Goal: Ask a question

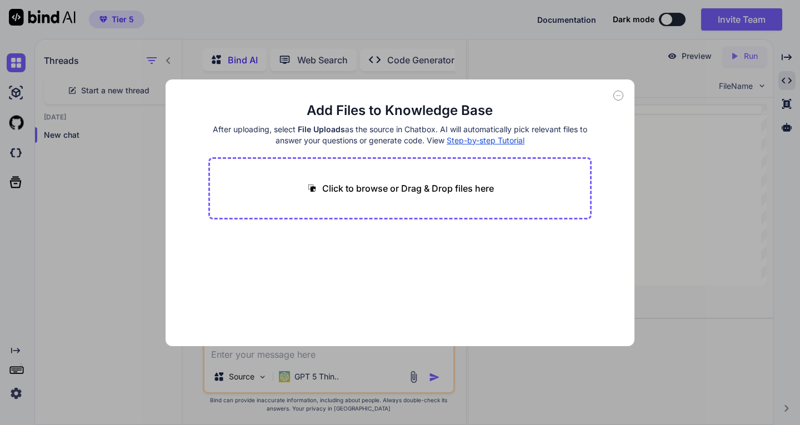
scroll to position [4, 0]
click at [662, 135] on div "Add Files to Knowledge Base After uploading, select File Uploads as the source …" at bounding box center [400, 212] width 800 height 425
type textarea "x"
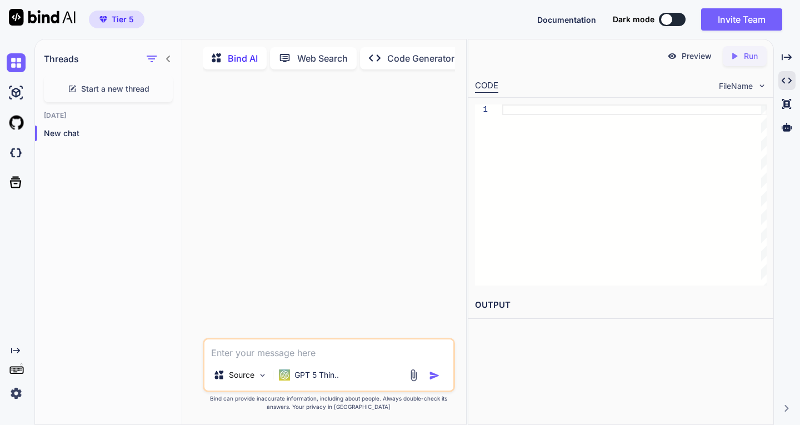
click at [227, 51] on icon at bounding box center [220, 58] width 16 height 14
drag, startPoint x: 161, startPoint y: 238, endPoint x: 185, endPoint y: 265, distance: 36.2
click at [160, 238] on div "Threads Start a new thread [DATE] New chat" at bounding box center [108, 231] width 147 height 386
click at [257, 350] on textarea at bounding box center [328, 349] width 249 height 20
click at [244, 52] on p "Bind AI" at bounding box center [243, 58] width 30 height 13
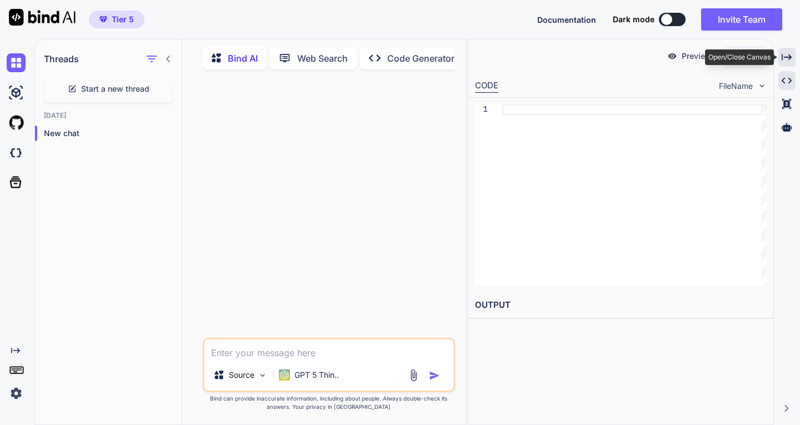
click at [786, 56] on icon "Created with Pixso." at bounding box center [786, 57] width 10 height 10
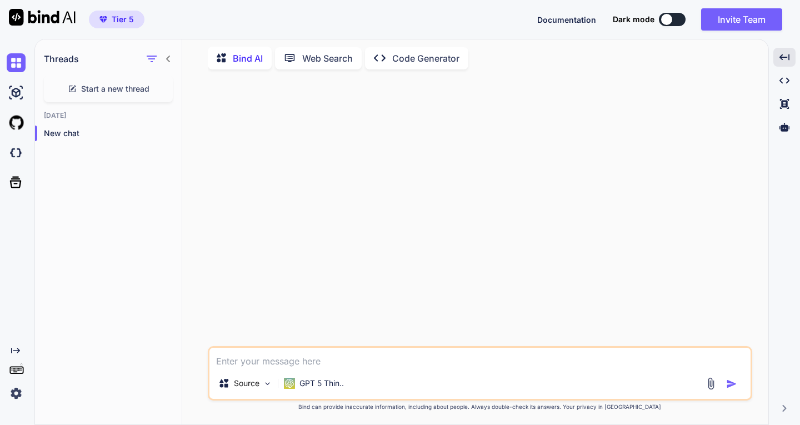
click at [415, 56] on p "Code Generator" at bounding box center [425, 58] width 67 height 13
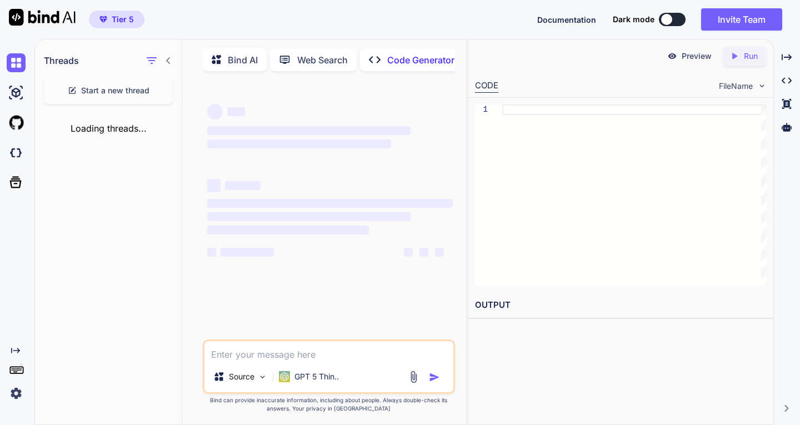
click at [234, 58] on p "Bind AI" at bounding box center [243, 59] width 30 height 13
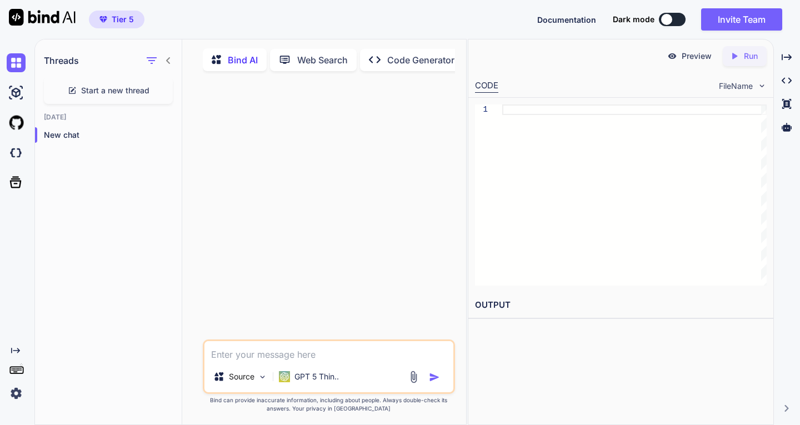
click at [234, 58] on p "Bind AI" at bounding box center [243, 59] width 30 height 13
click at [292, 355] on textarea at bounding box center [328, 351] width 249 height 20
type textarea "bir uygulama istiyorum sen bana adım adım sor ben cevaplayayım"
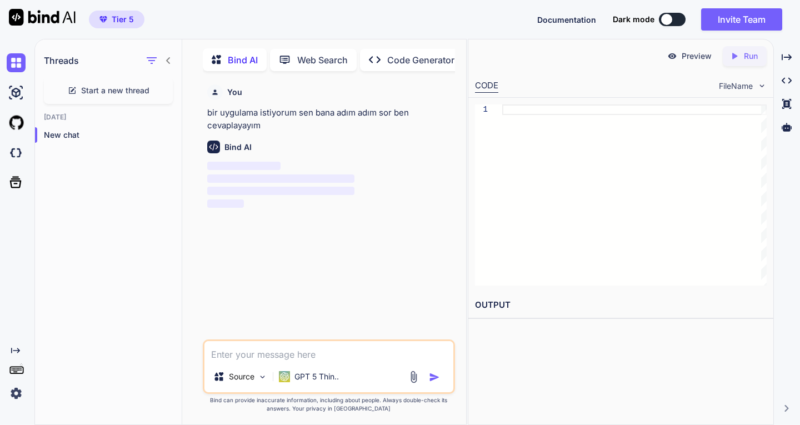
scroll to position [4, 0]
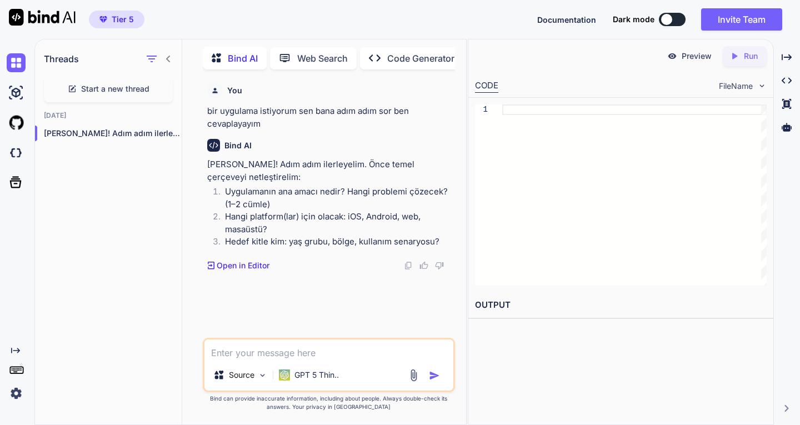
click at [295, 350] on textarea at bounding box center [328, 349] width 249 height 20
click at [250, 350] on textarea "1. 1i" at bounding box center [328, 349] width 249 height 20
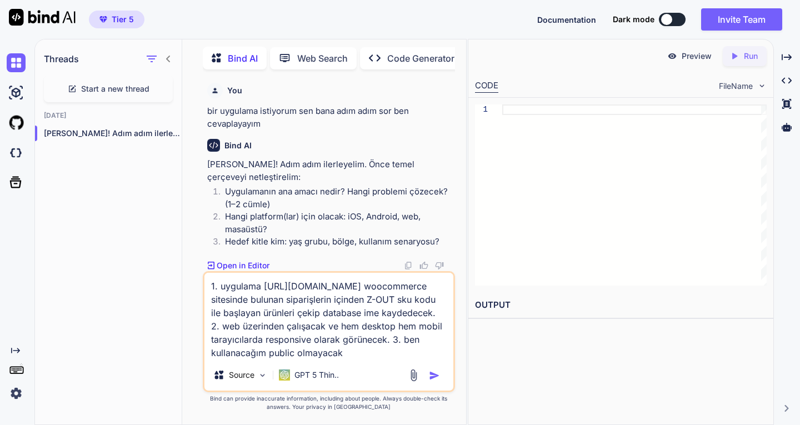
type textarea "1. uygulama [URL][DOMAIN_NAME] woocommerce sitesinde bulunan siparişlerin içind…"
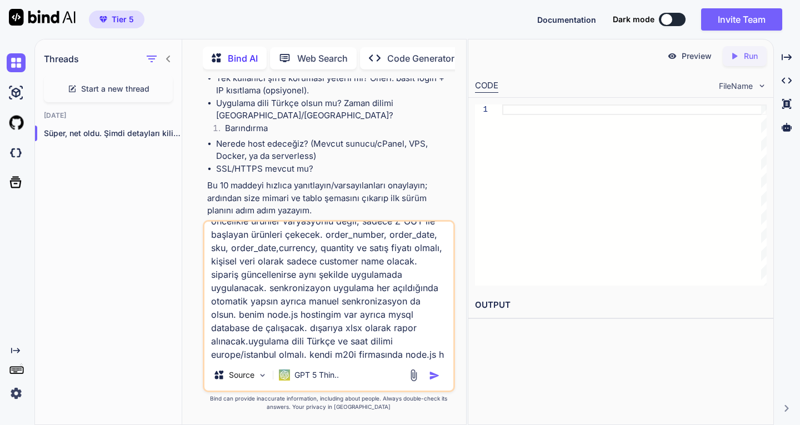
scroll to position [54, 0]
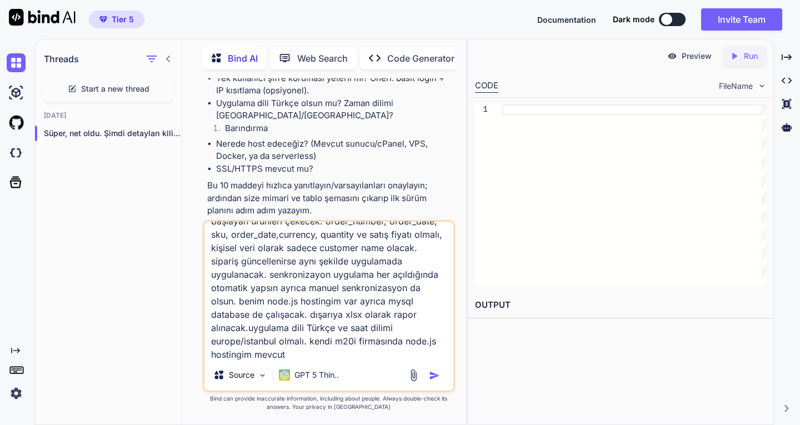
type textarea "sipariş kapsamı processing ve completed baz alınacak, geçmiş sipariş taraması d…"
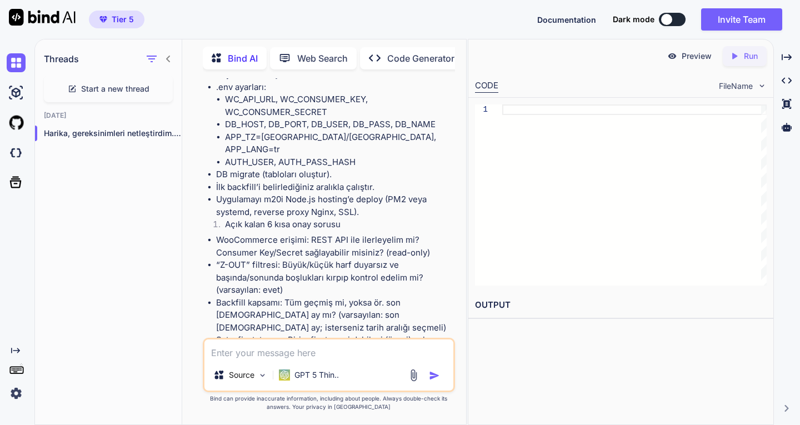
scroll to position [2852, 0]
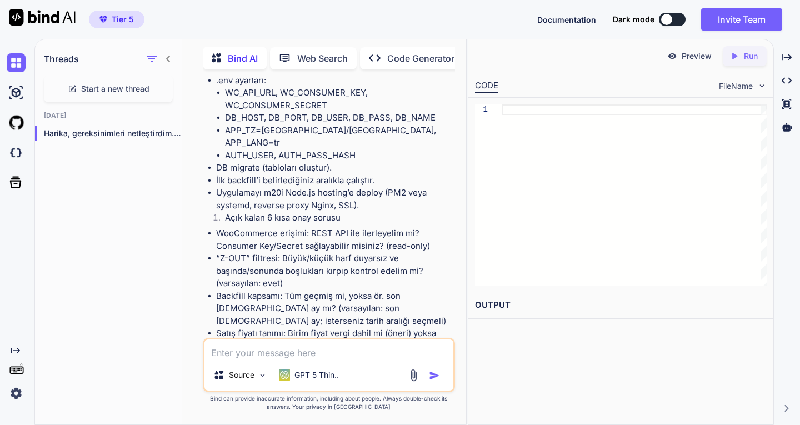
click at [309, 350] on textarea at bounding box center [328, 349] width 249 height 20
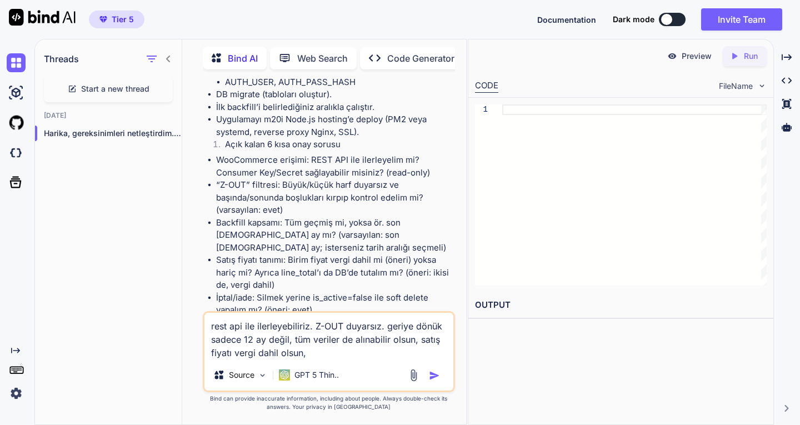
scroll to position [2943, 0]
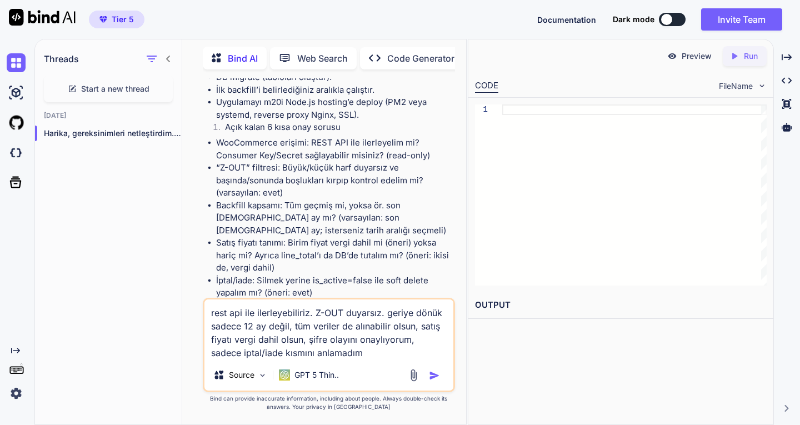
type textarea "rest api ile ilerleyebiliriz. Z-OUT duyarsız. geriye dönük sadece 12 ay değil, …"
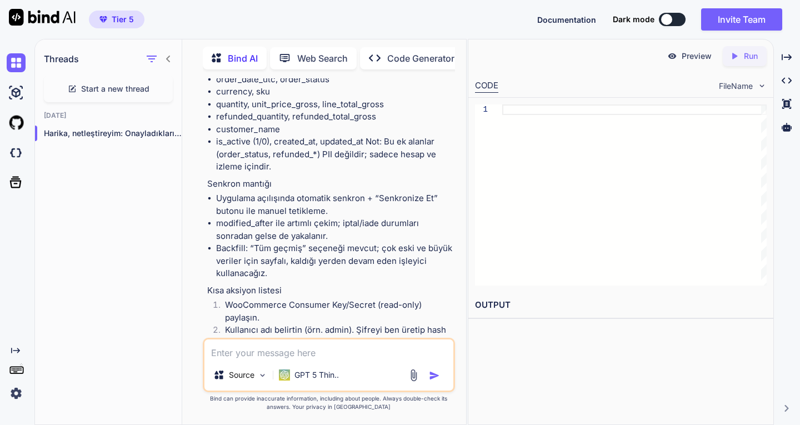
scroll to position [3910, 0]
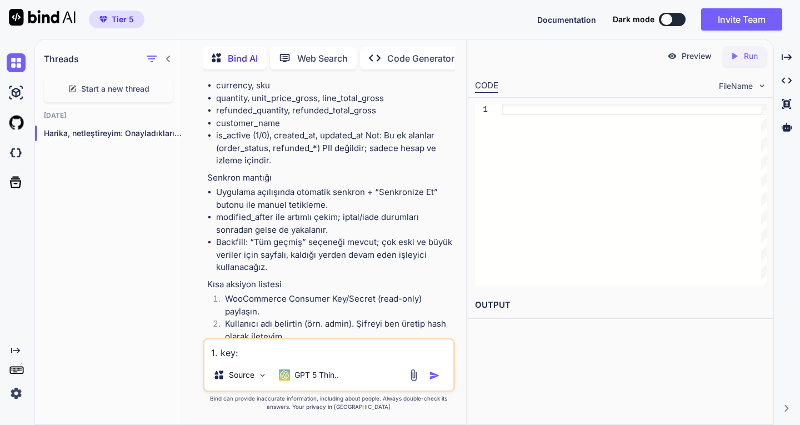
paste textarea "ck_9f44537bb9fff5443d2043453fe94e4743421962"
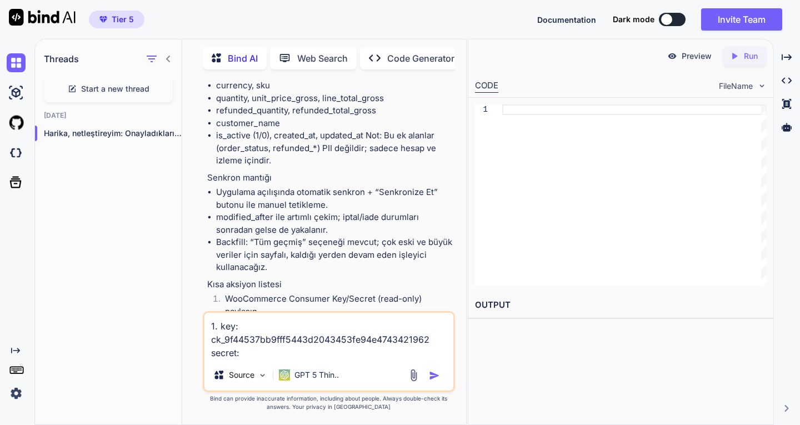
paste textarea "cs_66859495ac1572a6413edb6b7ad315478ba49b36"
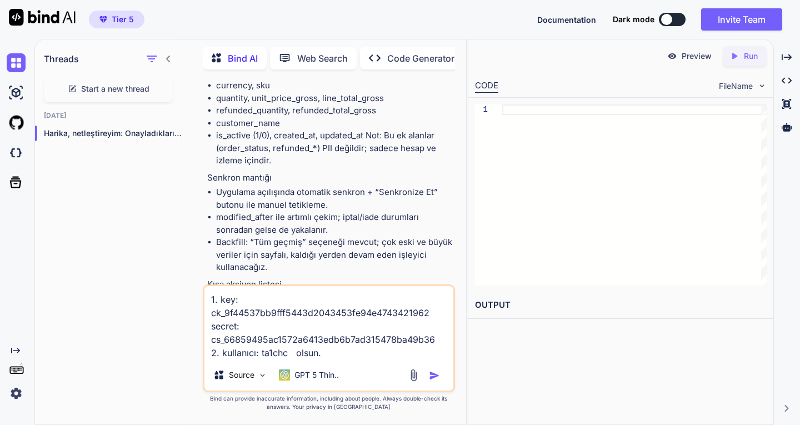
scroll to position [3963, 0]
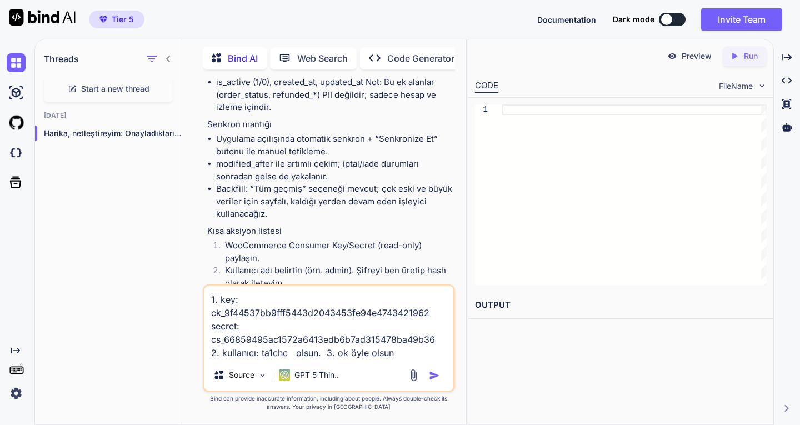
click at [315, 239] on li "WooCommerce Consumer Key/Secret (read-only) paylaşın." at bounding box center [334, 251] width 237 height 25
click at [414, 350] on textarea "1. key: ck_9f44537bb9fff5443d2043453fe94e4743421962 secret: cs_66859495ac1572a6…" at bounding box center [328, 322] width 249 height 73
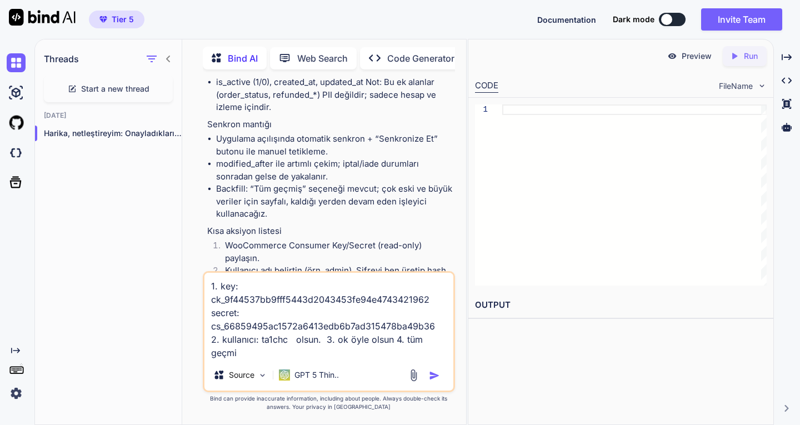
type textarea "1. key: ck_9f44537bb9fff5443d2043453fe94e4743421962 secret: cs_66859495ac1572a6…"
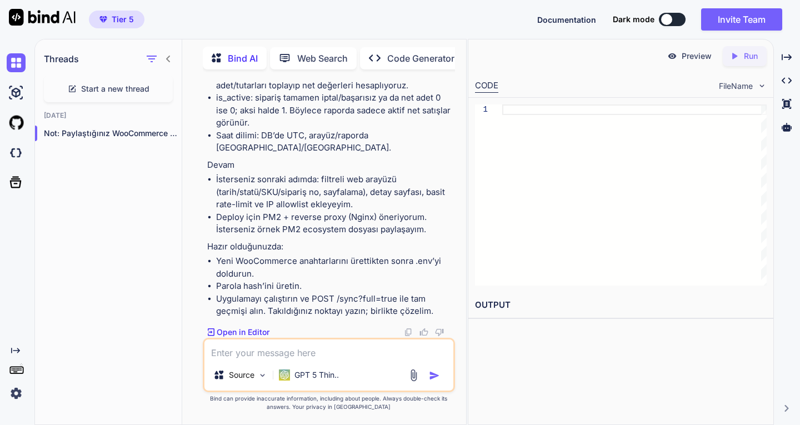
scroll to position [10774, 0]
click at [305, 349] on textarea at bounding box center [328, 349] width 249 height 20
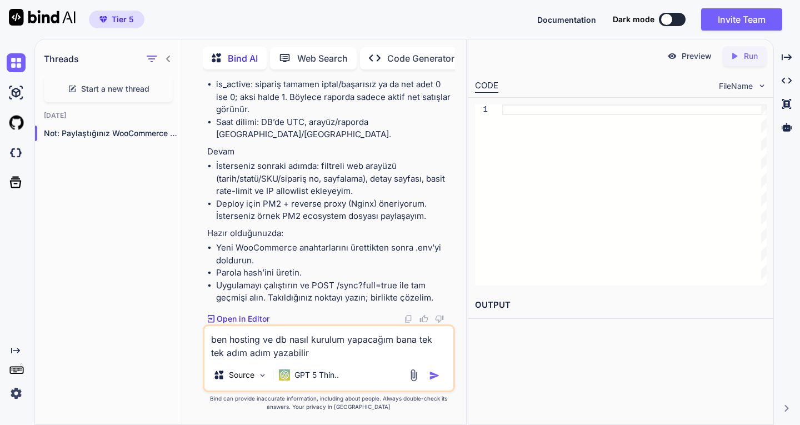
click at [394, 339] on textarea "ben hosting ve db nasıl kurulum yapacağım bana tek tek adım adım yazabilir" at bounding box center [328, 342] width 249 height 33
click at [407, 350] on textarea "ben hosting ve db nasıl kurulum yapacağım bilmiyorum,bana tek tek adım adım yaz…" at bounding box center [328, 342] width 249 height 33
type textarea "ben hosting ve db nasıl kurulum yapacağım bilmiyorum,bana tek tek adım adım yaz…"
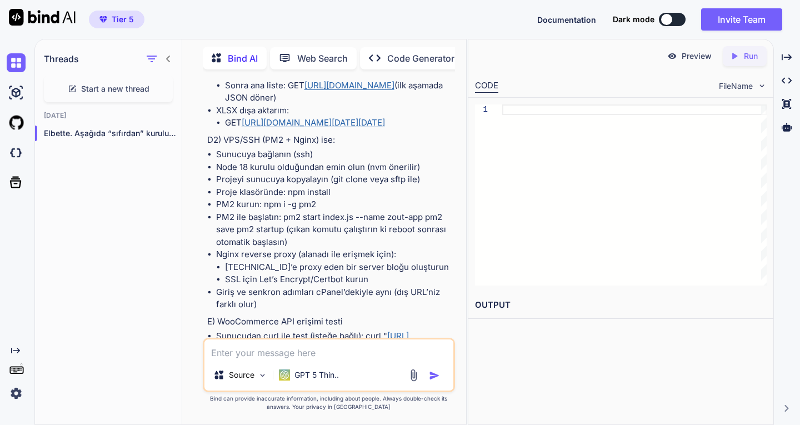
scroll to position [11681, 0]
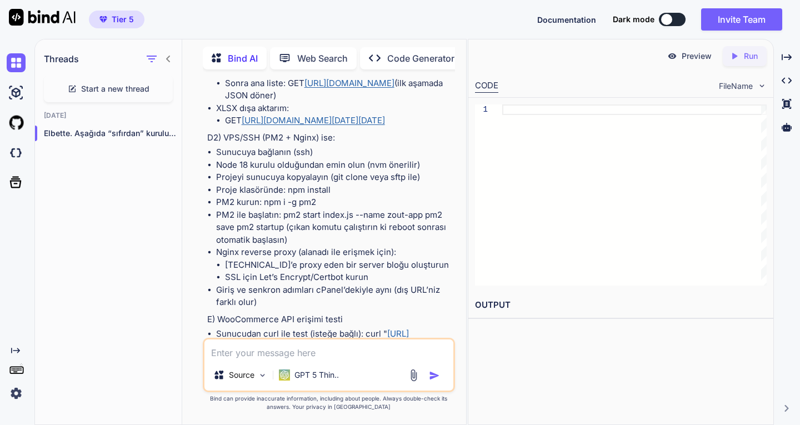
click at [745, 58] on p "Run" at bounding box center [751, 56] width 14 height 11
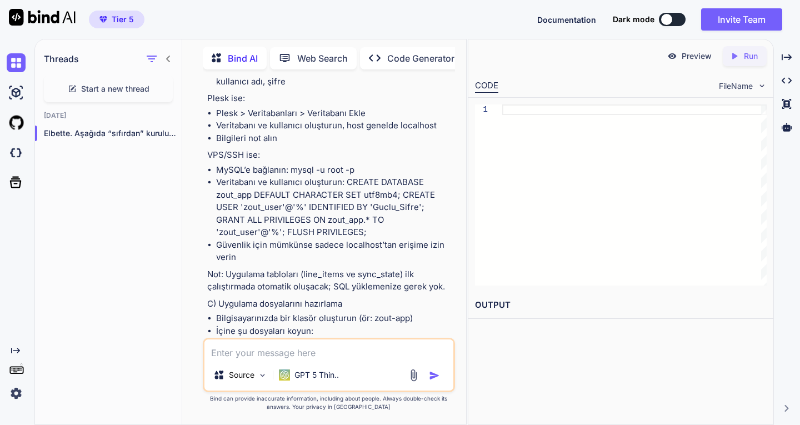
scroll to position [10801, 0]
drag, startPoint x: 207, startPoint y: 128, endPoint x: 441, endPoint y: 284, distance: 281.1
copy div "Loremipsum dolors (AmETC) Adipiscin eli seddo eiusmod. TEM incidi utlabore etdo…"
click at [16, 154] on img at bounding box center [16, 152] width 19 height 19
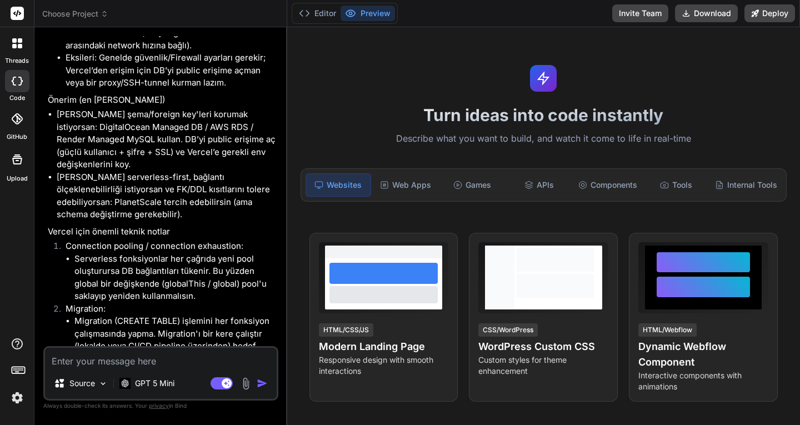
scroll to position [9731, 0]
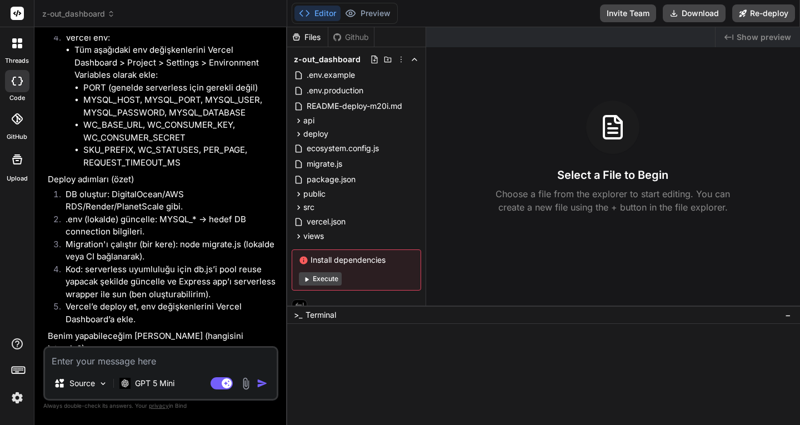
click at [15, 47] on icon at bounding box center [14, 46] width 4 height 4
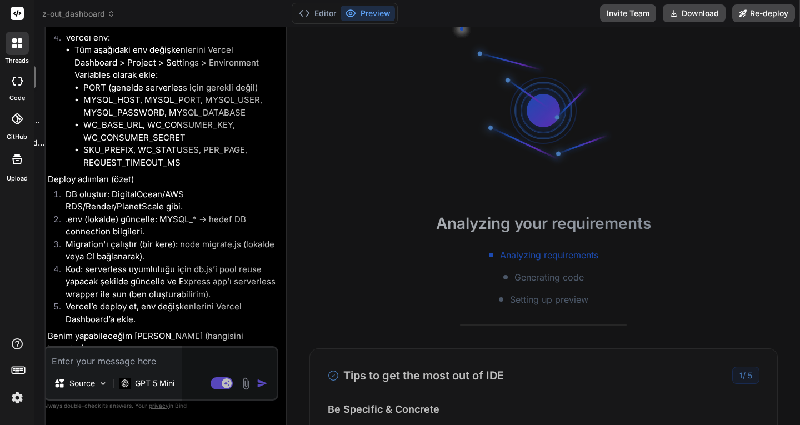
scroll to position [11, 0]
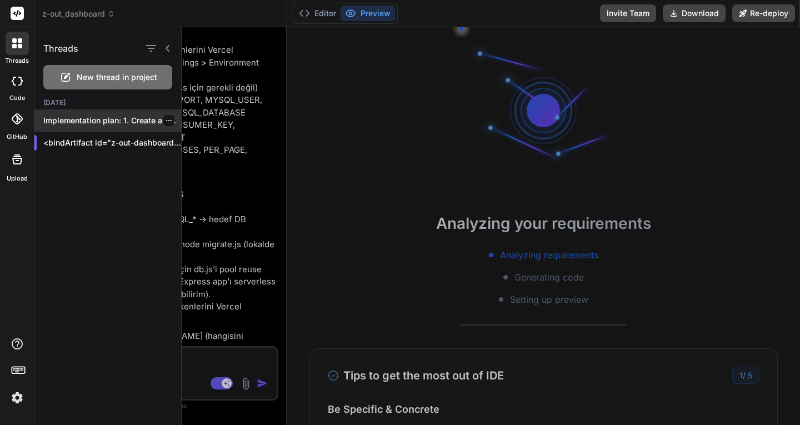
click at [153, 121] on p "Implementation plan: 1. Create a small static..." at bounding box center [112, 120] width 138 height 11
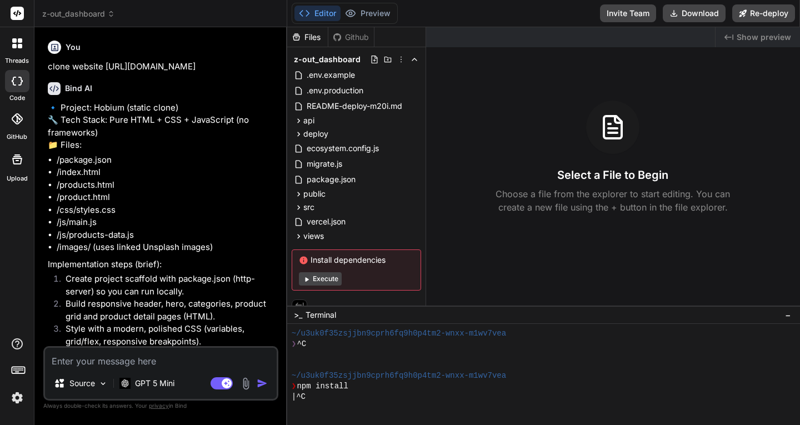
scroll to position [63, 0]
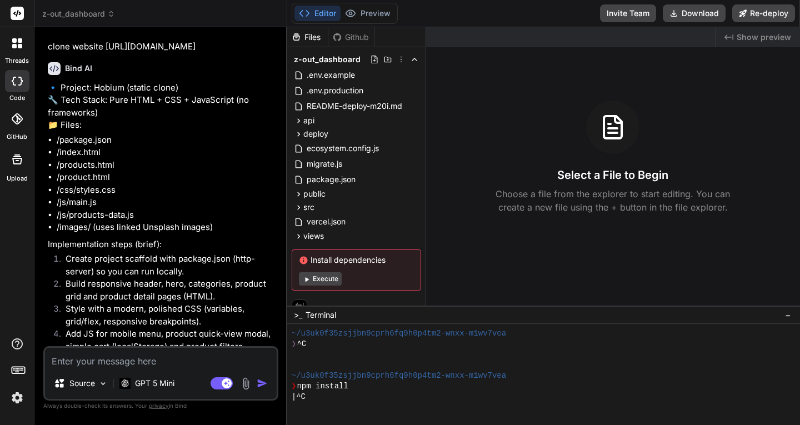
click at [18, 48] on icon at bounding box center [20, 46] width 4 height 4
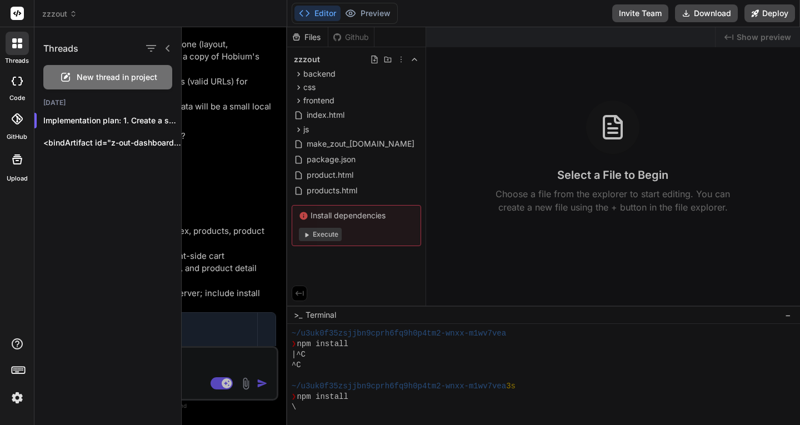
scroll to position [383, 0]
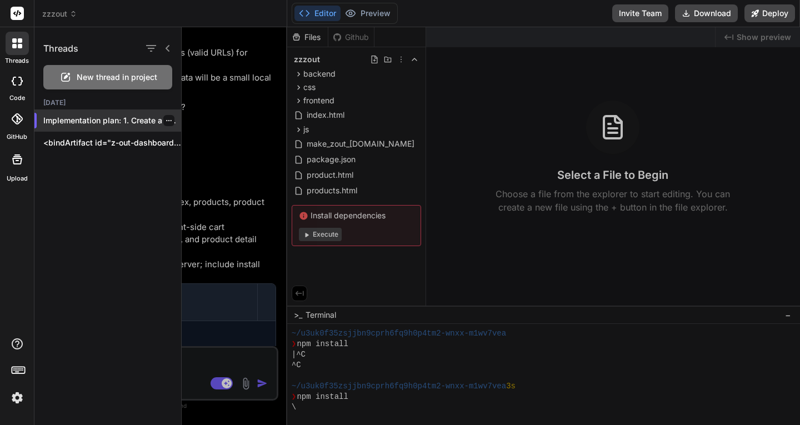
click at [165, 121] on icon "button" at bounding box center [168, 120] width 7 height 7
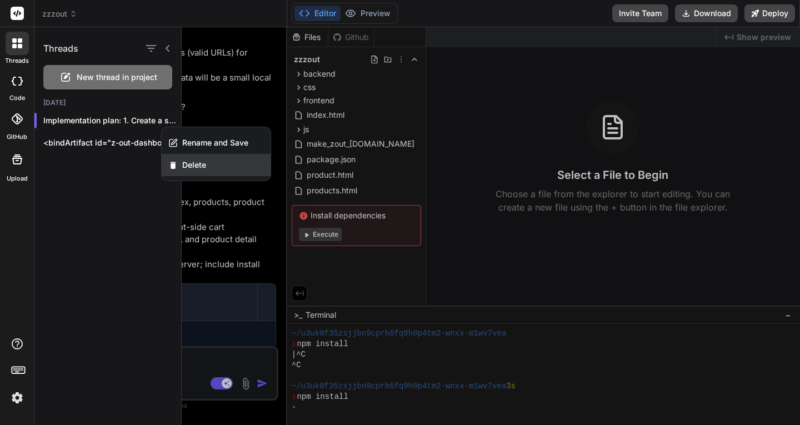
click at [193, 162] on span "Delete" at bounding box center [194, 164] width 24 height 11
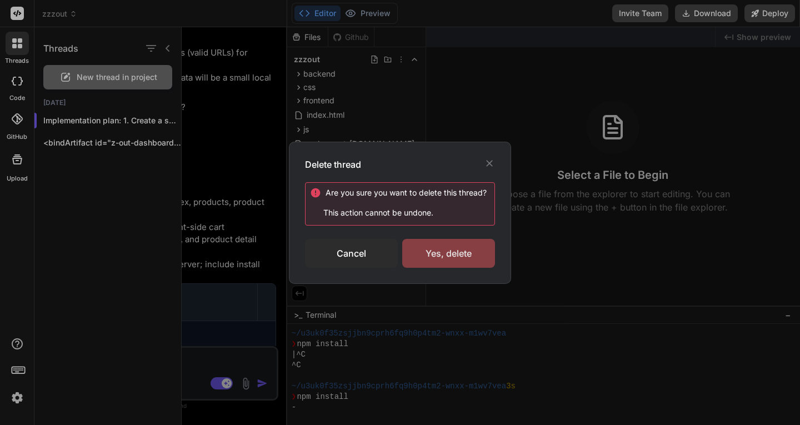
click at [443, 247] on div "Yes, delete" at bounding box center [448, 253] width 93 height 29
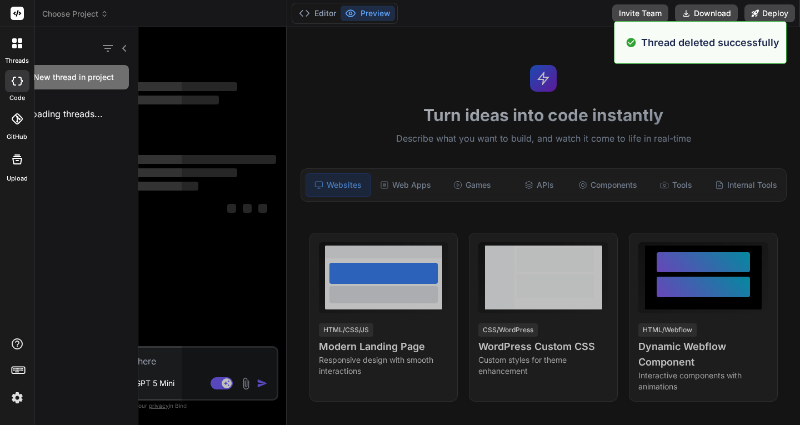
scroll to position [0, 0]
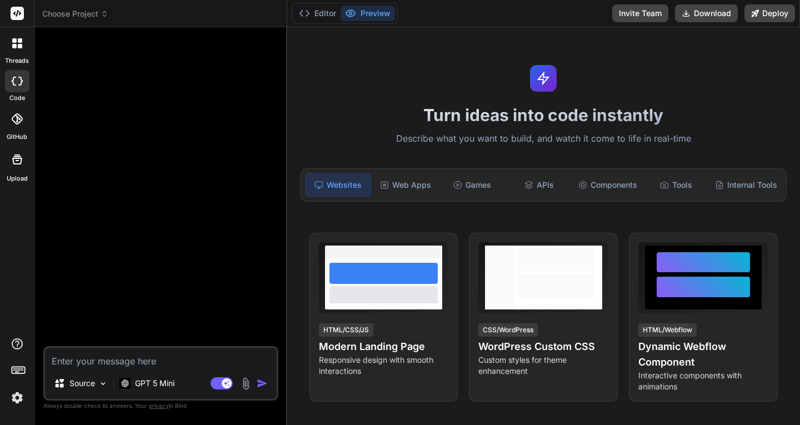
click at [15, 44] on icon at bounding box center [14, 46] width 4 height 4
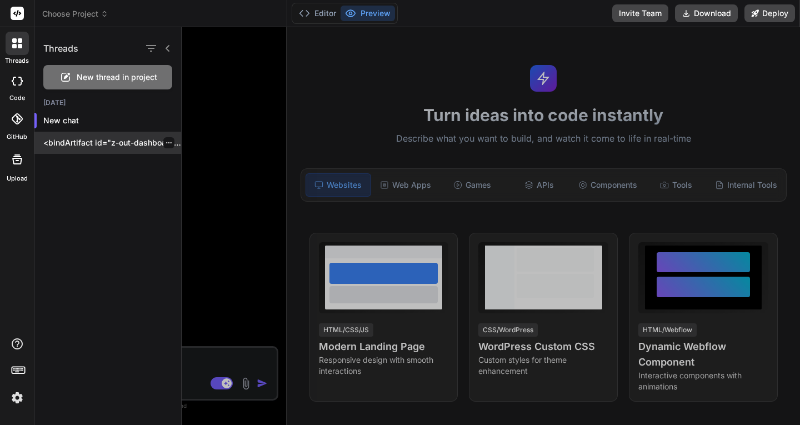
click at [165, 142] on icon "button" at bounding box center [168, 142] width 7 height 7
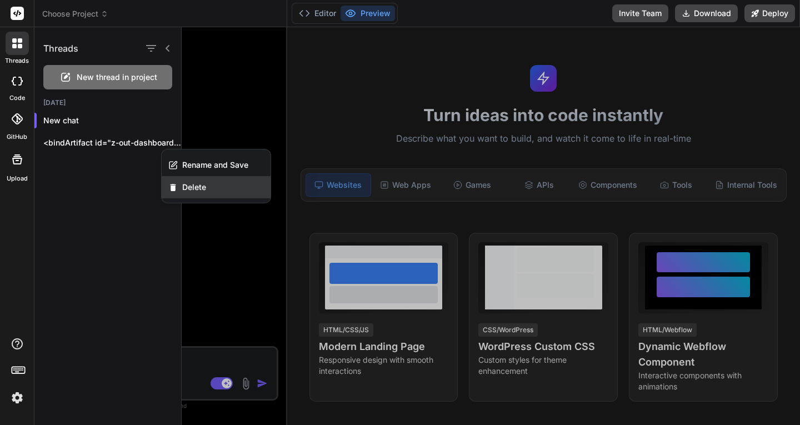
click at [195, 185] on span "Delete" at bounding box center [194, 187] width 24 height 11
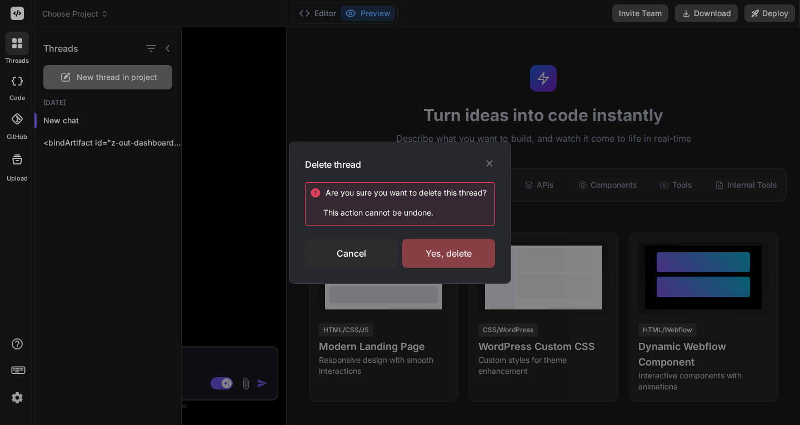
click at [440, 254] on div "Yes, delete" at bounding box center [448, 253] width 93 height 29
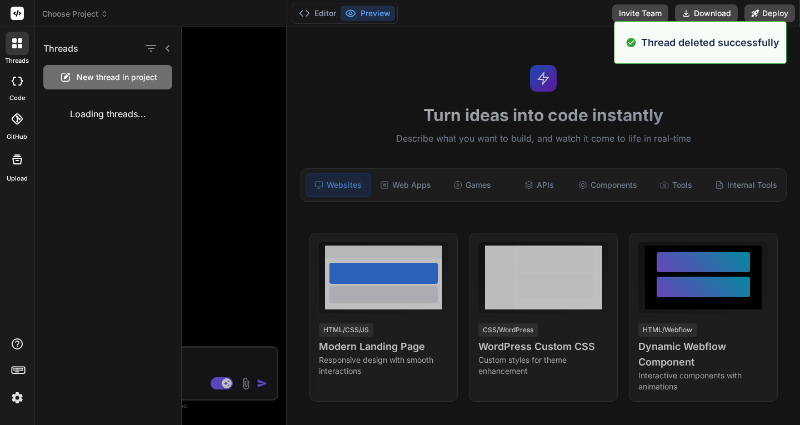
type textarea "x"
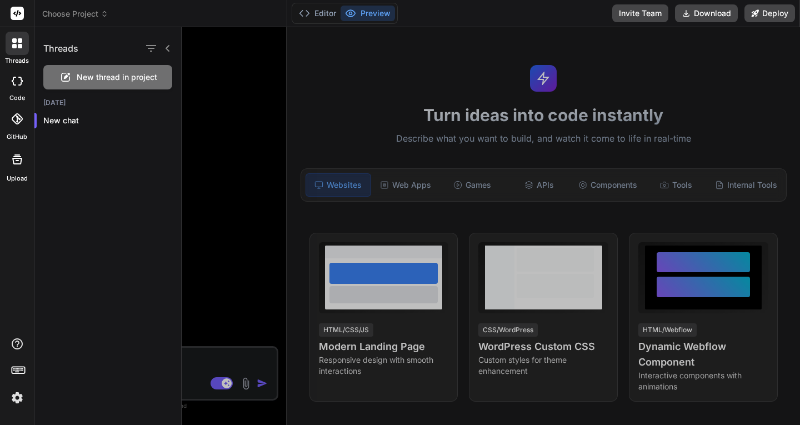
drag, startPoint x: 440, startPoint y: 254, endPoint x: 391, endPoint y: 305, distance: 70.7
drag, startPoint x: 391, startPoint y: 305, endPoint x: 93, endPoint y: 203, distance: 314.7
click at [93, 203] on div "Threads New thread in project Today New chat" at bounding box center [107, 226] width 147 height 398
click at [66, 124] on p "New chat" at bounding box center [112, 120] width 138 height 11
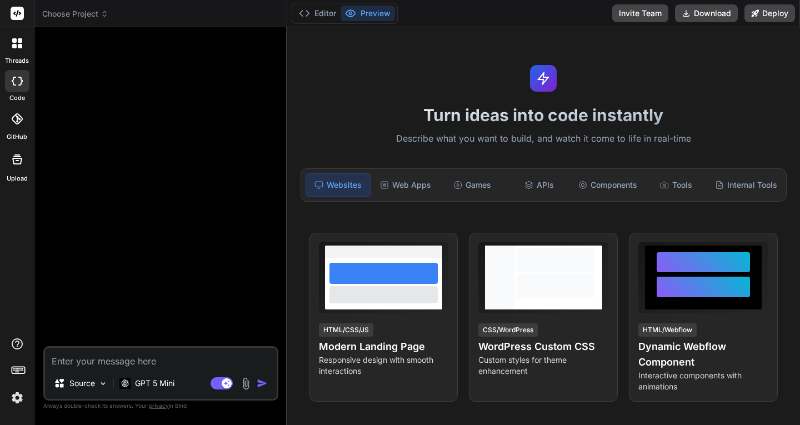
click at [138, 363] on textarea at bounding box center [161, 358] width 232 height 20
paste textarea "Veritabanı şeması (MySQL) Aşağıdaki iki tablo yeterli. PII olarak yalnızca müşt…"
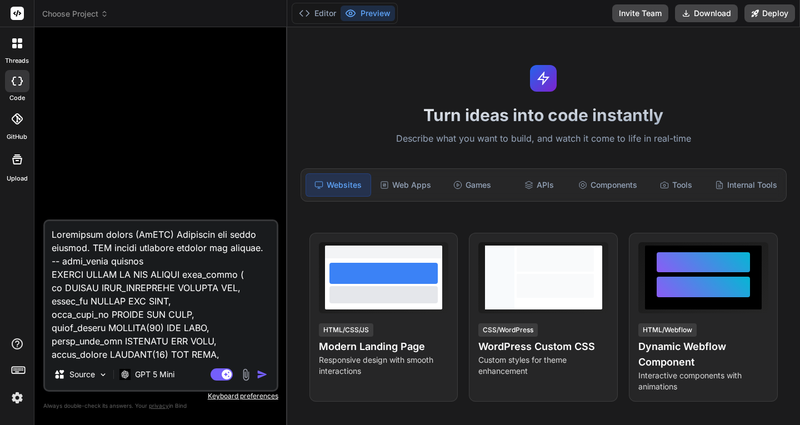
type textarea "Veritabanı şeması (MySQL) Aşağıdaki iki tablo yeterli. PII olarak yalnızca müşt…"
type textarea "x"
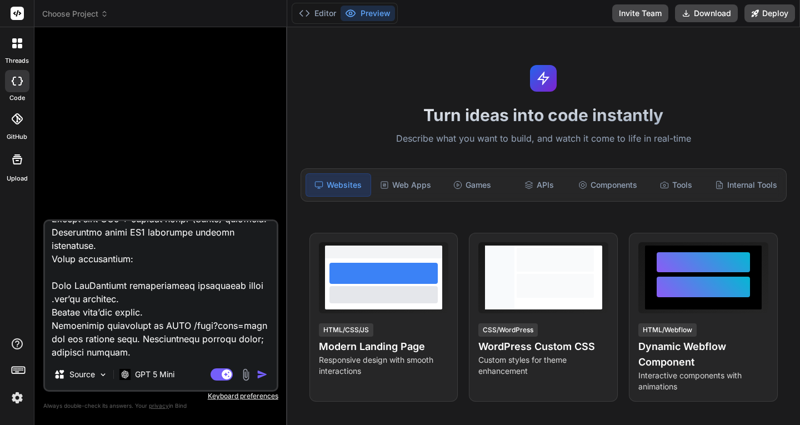
type textarea "Veritabanı şeması (MySQL) Aşağıdaki iki tablo yeterli. PII olarak yalnızca müşt…"
click at [259, 376] on img "button" at bounding box center [262, 374] width 11 height 11
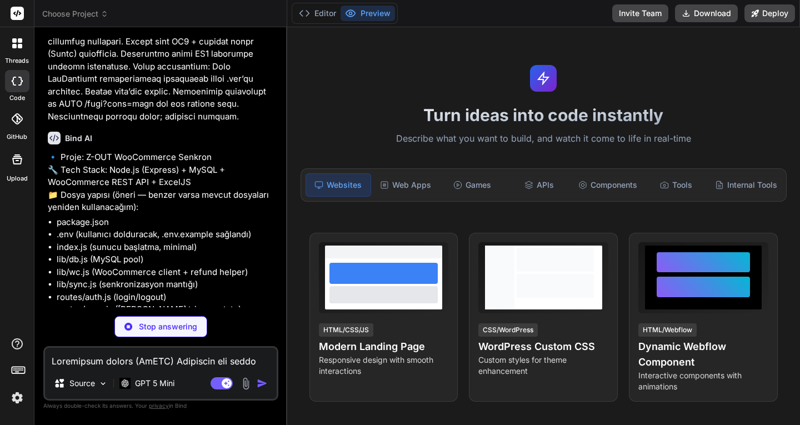
scroll to position [4088, 0]
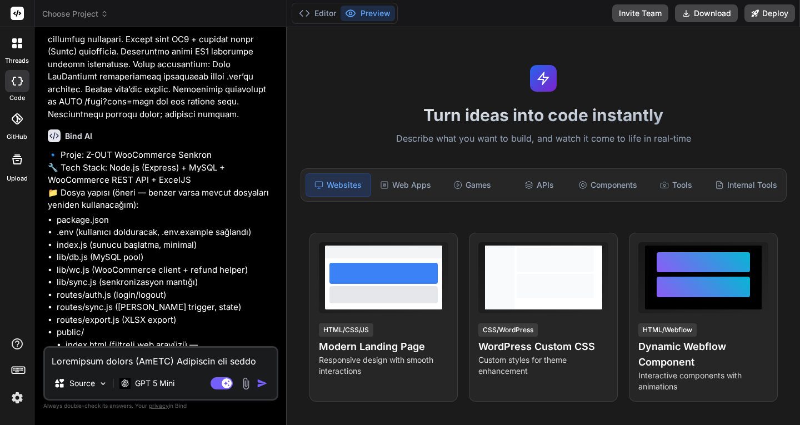
type textarea "x"
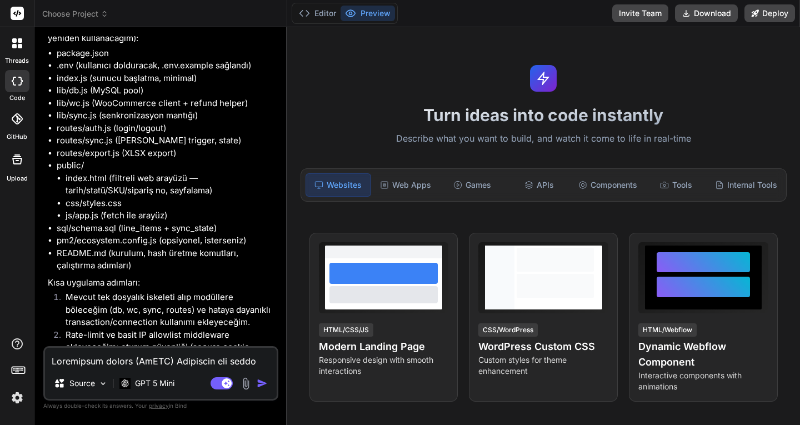
scroll to position [4431, 0]
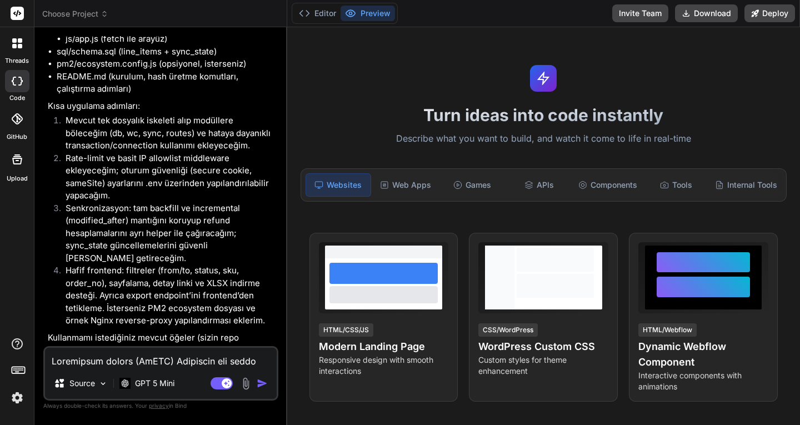
click at [129, 362] on textarea at bounding box center [161, 358] width 232 height 20
type textarea "e"
type textarea "x"
type textarea "ev"
type textarea "x"
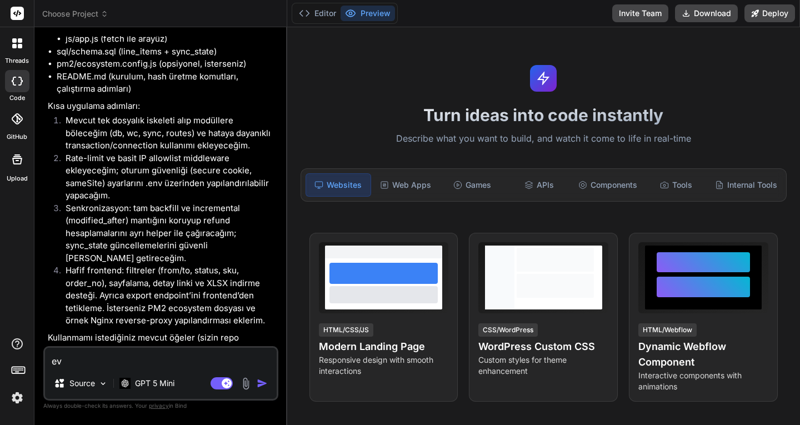
type textarea "eve"
type textarea "x"
type textarea "evet"
type textarea "x"
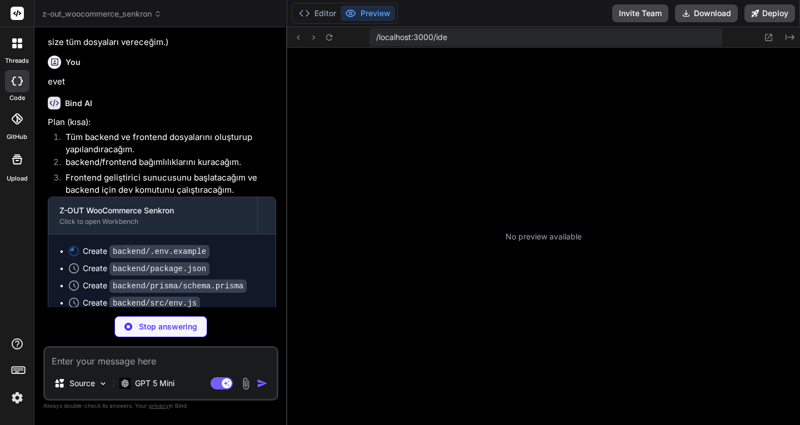
scroll to position [84, 0]
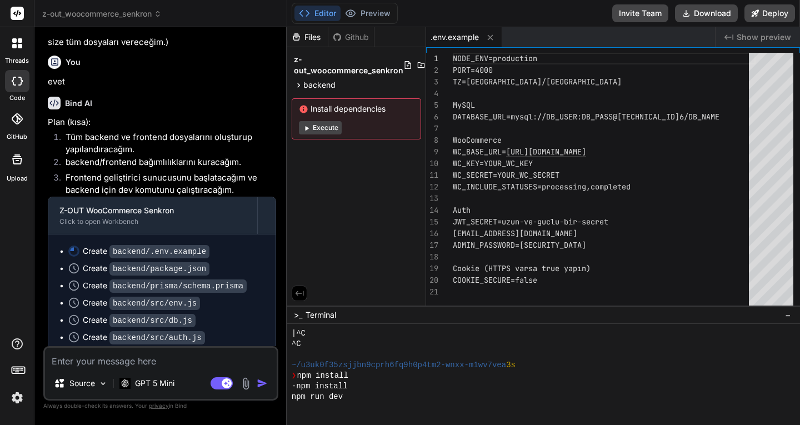
type textarea "x"
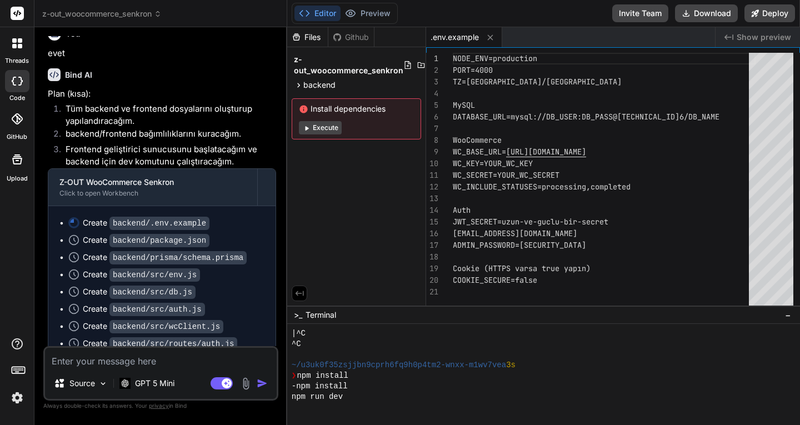
scroll to position [4831, 0]
